Goal: Navigation & Orientation: Find specific page/section

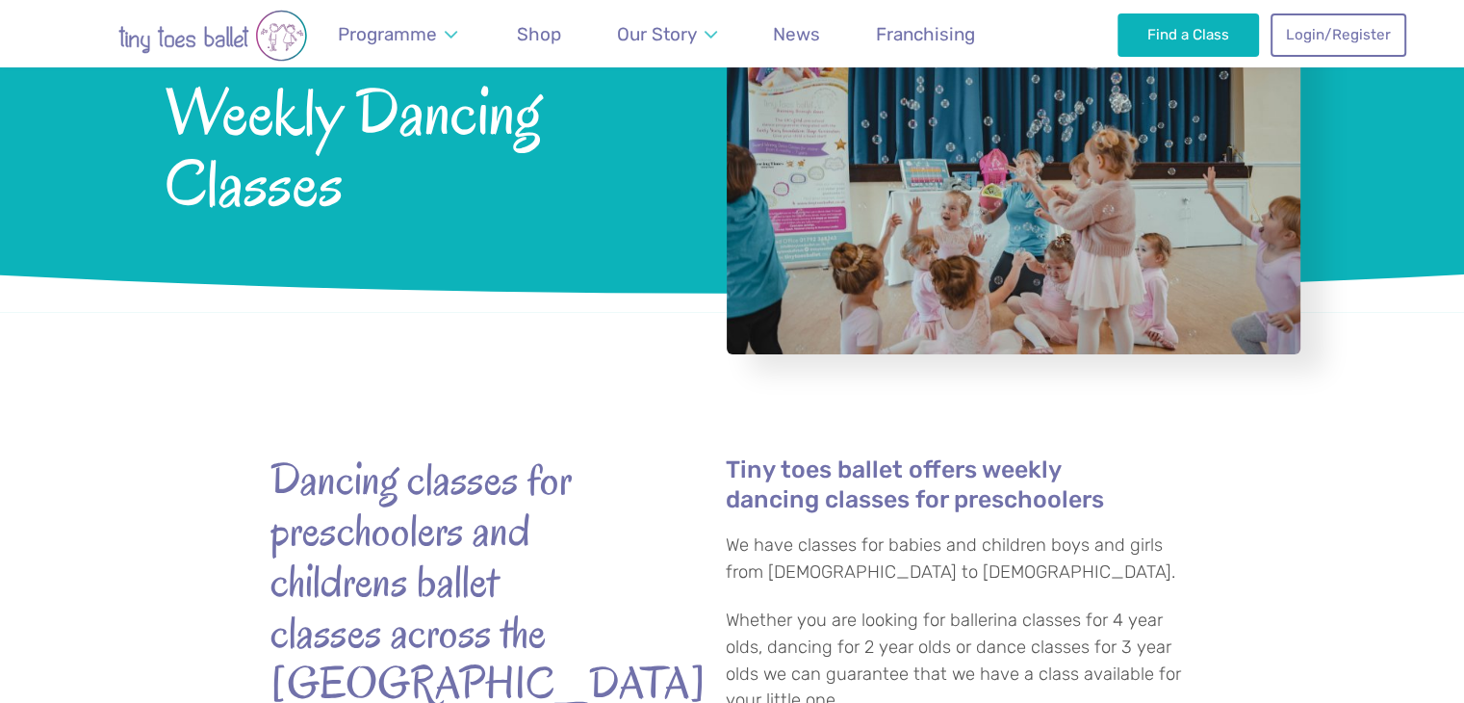
scroll to position [350, 0]
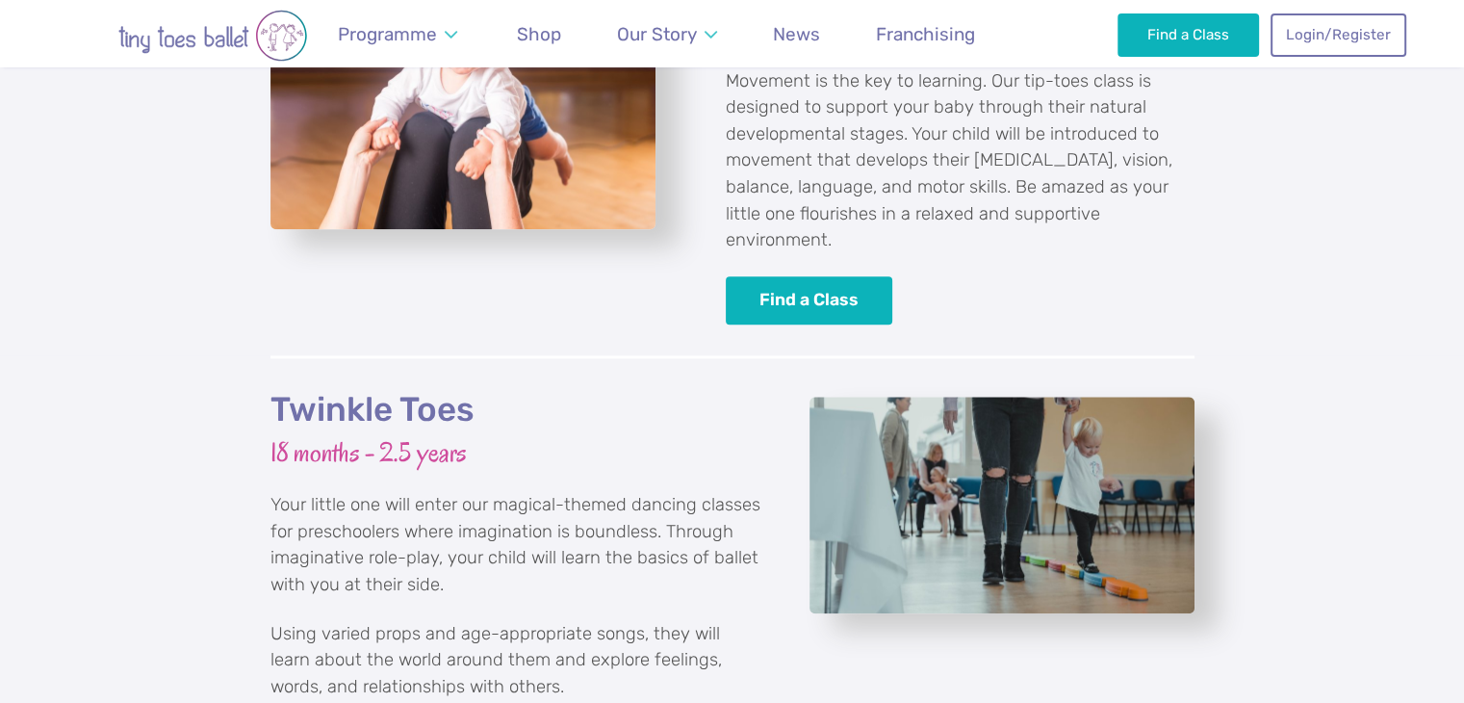
scroll to position [1968, 0]
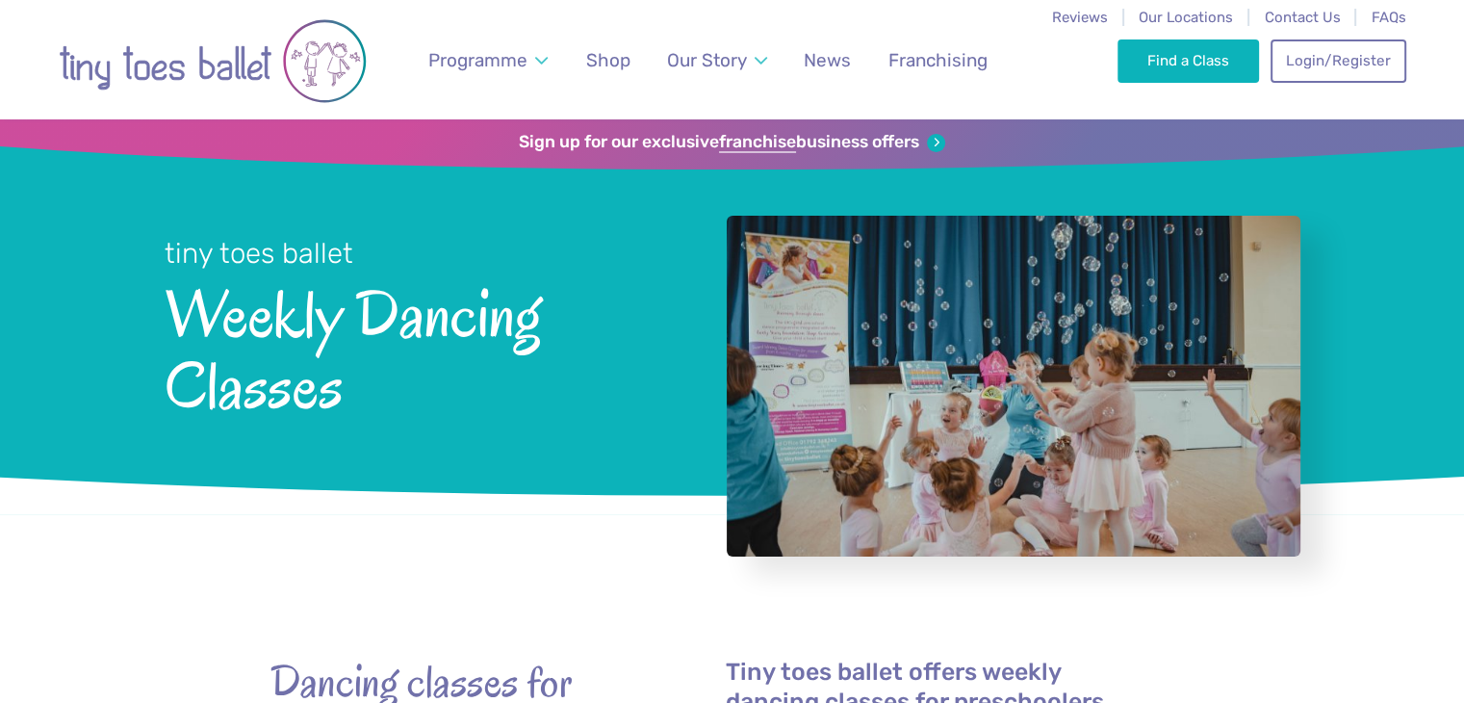
click at [1085, 356] on div at bounding box center [1014, 386] width 574 height 341
drag, startPoint x: 1085, startPoint y: 356, endPoint x: 924, endPoint y: 407, distance: 168.7
click at [924, 407] on div at bounding box center [1014, 386] width 574 height 341
